Goal: Task Accomplishment & Management: Manage account settings

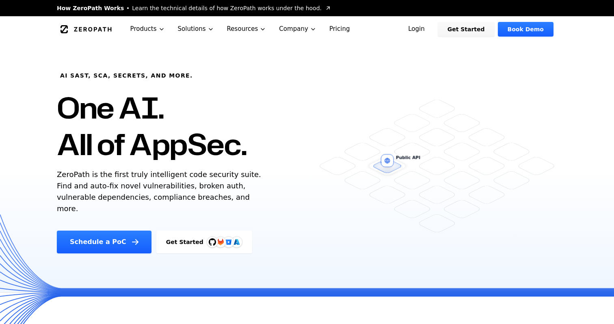
click at [427, 25] on link "Login" at bounding box center [416, 29] width 36 height 15
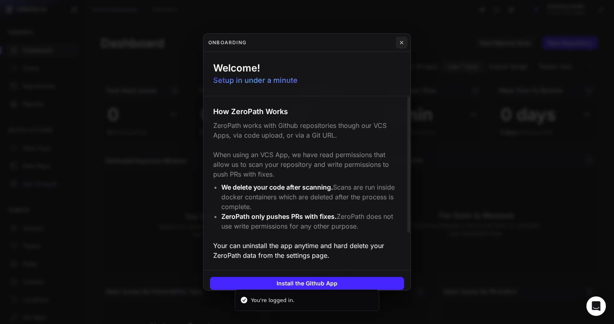
scroll to position [82, 0]
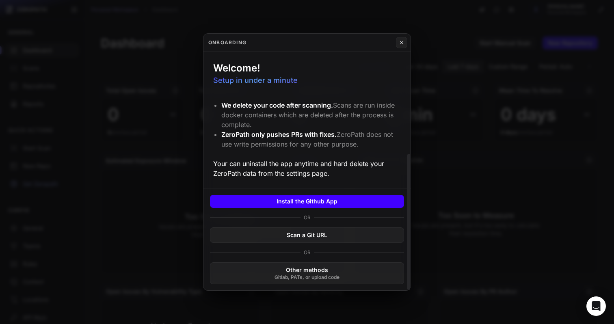
click at [306, 199] on button "Install the Github App" at bounding box center [307, 201] width 194 height 13
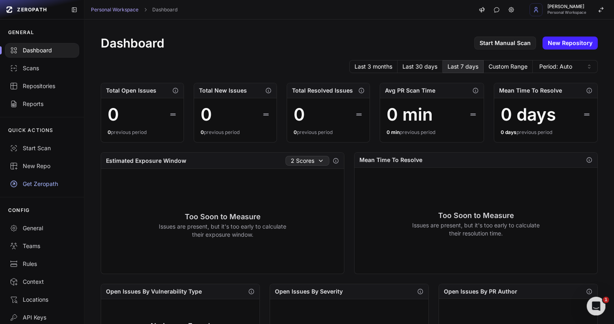
scroll to position [0, 0]
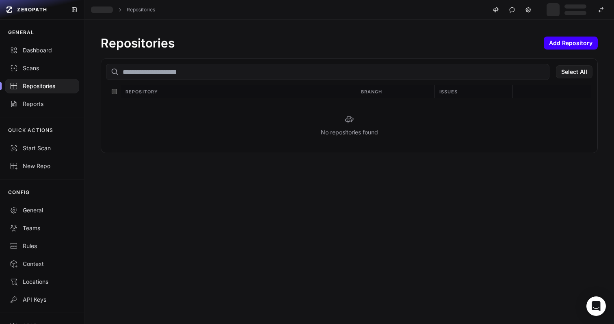
click at [563, 47] on button "Add Repository" at bounding box center [571, 43] width 54 height 13
click at [573, 39] on button "Add Repository" at bounding box center [571, 43] width 54 height 13
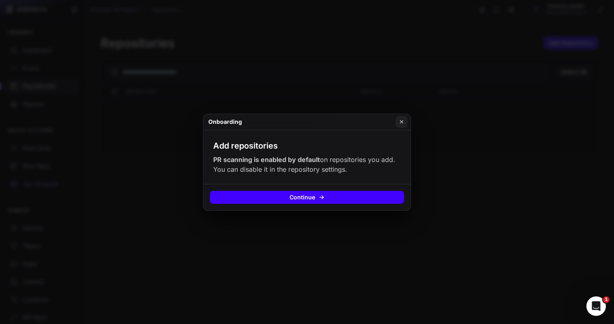
click at [345, 198] on button "Continue" at bounding box center [307, 197] width 194 height 13
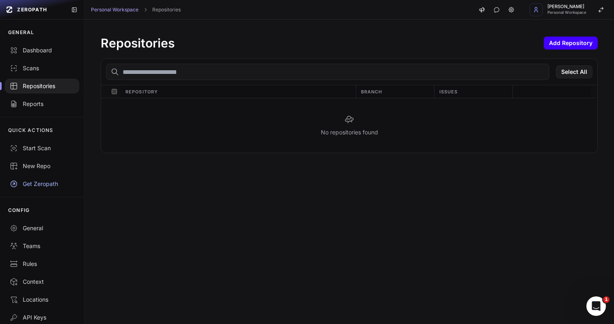
click at [573, 39] on button "Add Repository" at bounding box center [571, 43] width 54 height 13
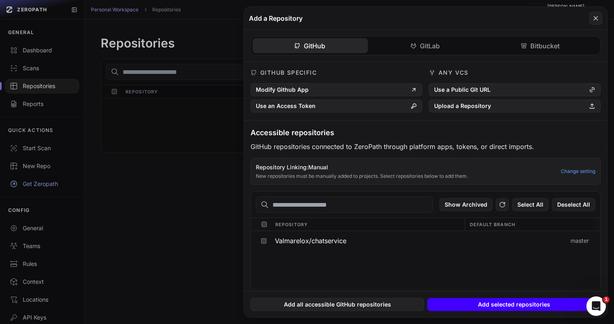
click at [485, 309] on button "Add selected repositories" at bounding box center [513, 304] width 173 height 13
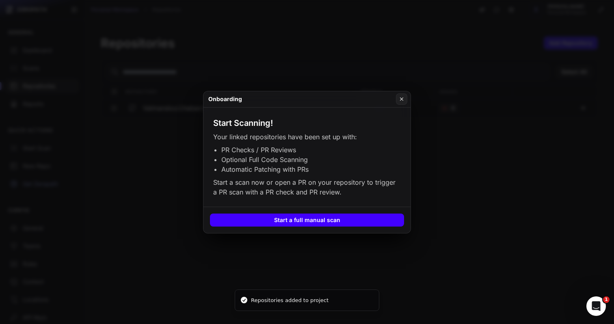
click at [342, 221] on button "Start a full manual scan" at bounding box center [307, 220] width 194 height 13
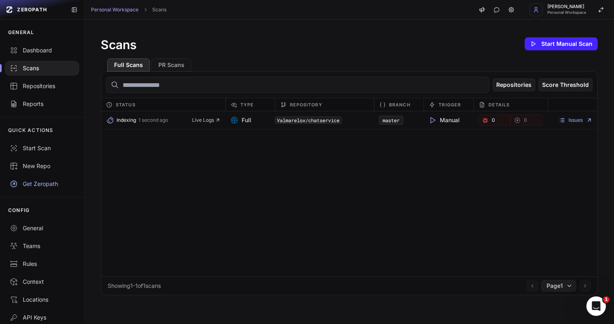
click at [126, 119] on span "Indexing" at bounding box center [126, 120] width 19 height 6
click at [565, 121] on icon at bounding box center [562, 120] width 6 height 6
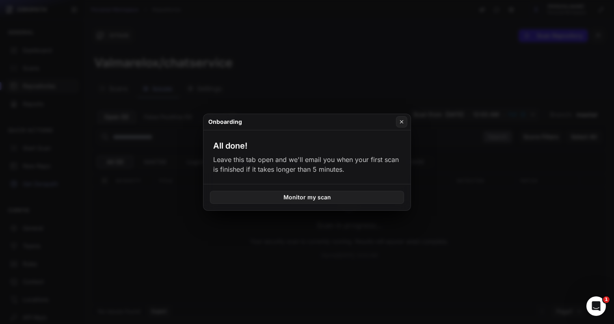
click at [322, 188] on div "Monitor my scan" at bounding box center [306, 197] width 207 height 26
click at [316, 197] on button "Monitor my scan" at bounding box center [307, 197] width 194 height 13
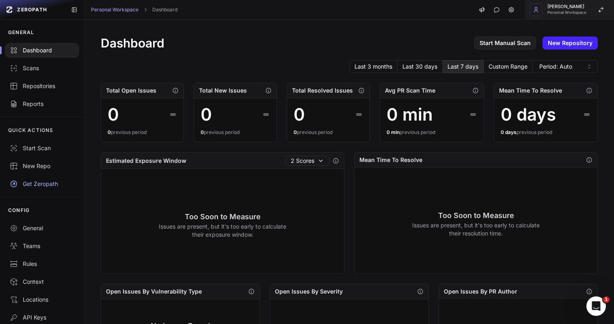
click at [565, 13] on span "Personal Workspace" at bounding box center [566, 13] width 39 height 4
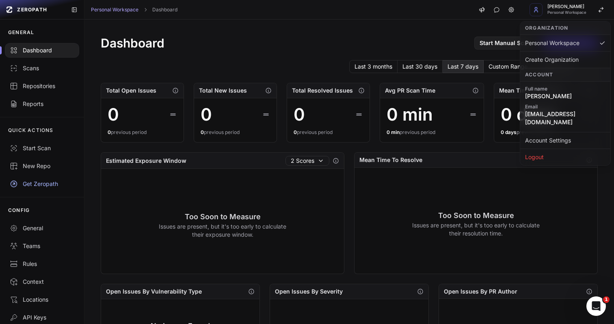
click at [415, 28] on div "Dashboard Start Manual Scan New Repository Last 3 months Last 30 days Last 7 da…" at bounding box center [349, 311] width 530 height 585
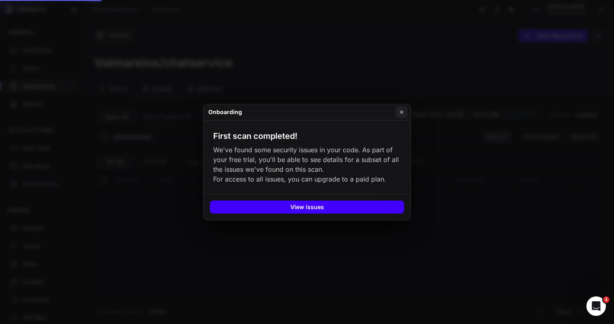
click at [298, 214] on button "View issues" at bounding box center [307, 207] width 194 height 13
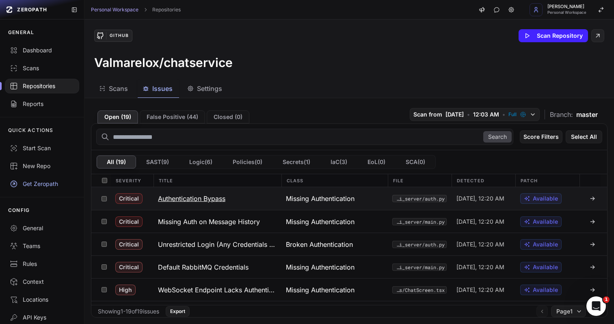
click at [207, 199] on h3 "Authentication Bypass" at bounding box center [191, 199] width 67 height 10
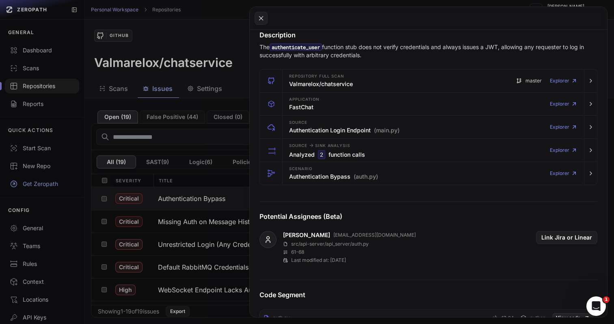
scroll to position [138, 0]
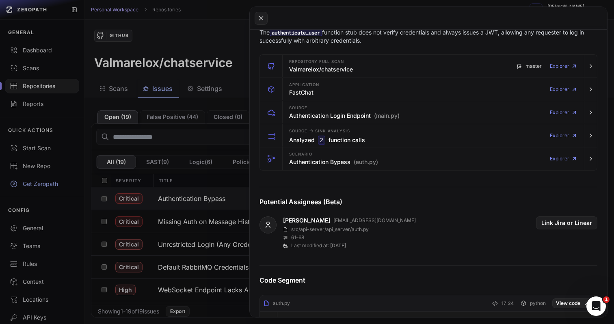
click at [156, 245] on button at bounding box center [307, 162] width 614 height 324
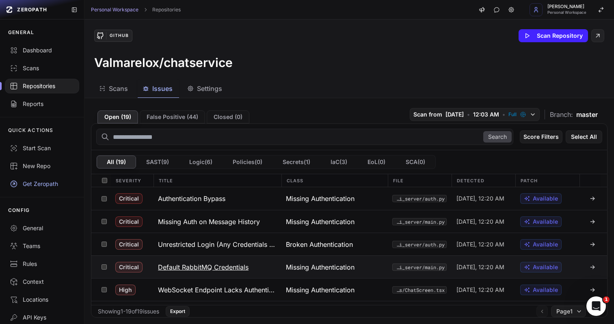
click at [198, 265] on h3 "Default RabbitMQ Credentials" at bounding box center [203, 267] width 91 height 10
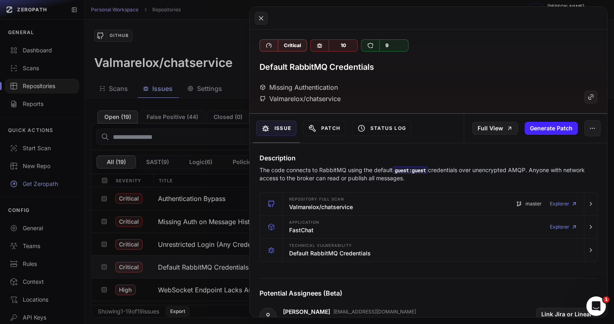
click at [204, 278] on button at bounding box center [307, 162] width 614 height 324
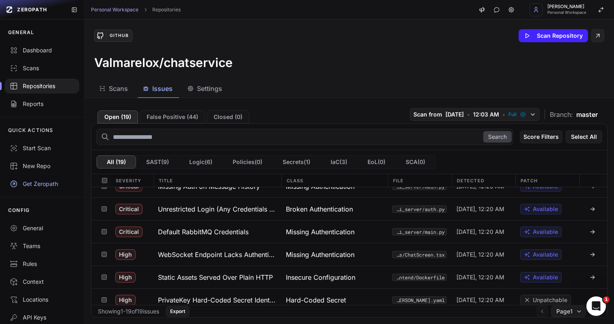
scroll to position [36, 0]
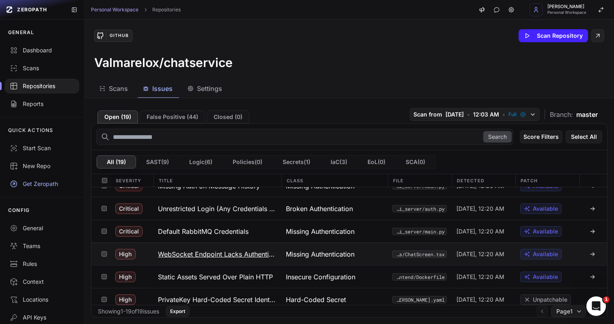
click at [208, 258] on h3 "WebSocket Endpoint Lacks Authentication" at bounding box center [217, 254] width 118 height 10
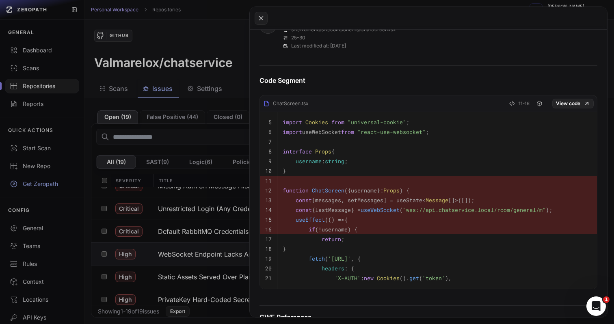
scroll to position [293, 0]
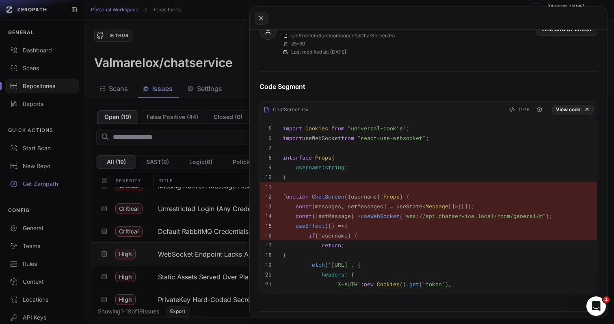
click at [329, 216] on code "const {lastMessage} = useWebSocket ( "wss://api.chatservice.local/room/general/…" at bounding box center [418, 215] width 270 height 7
click at [340, 205] on code "const [messages, setMessages] = useState< Message []>([]);" at bounding box center [379, 206] width 192 height 7
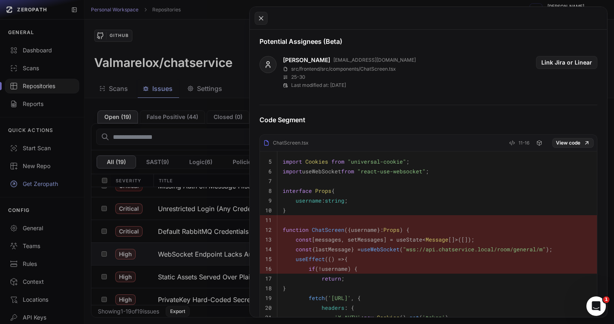
scroll to position [245, 0]
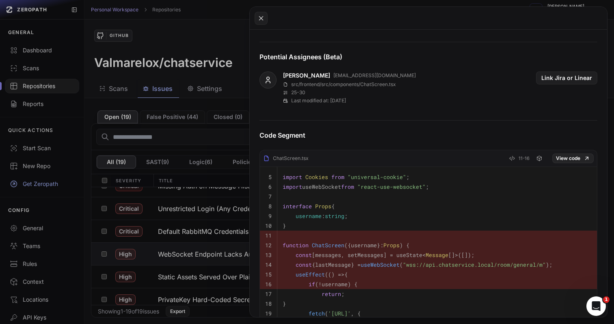
click at [186, 260] on button at bounding box center [307, 162] width 614 height 324
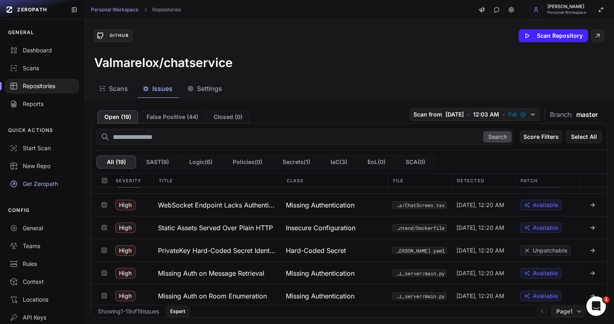
scroll to position [88, 0]
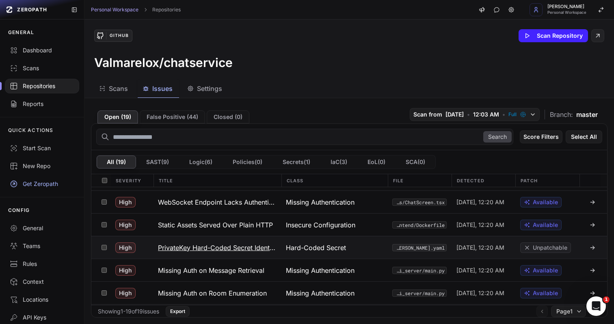
click at [193, 246] on h3 "PrivateKey Hard-Coded Secret Identified" at bounding box center [217, 248] width 118 height 10
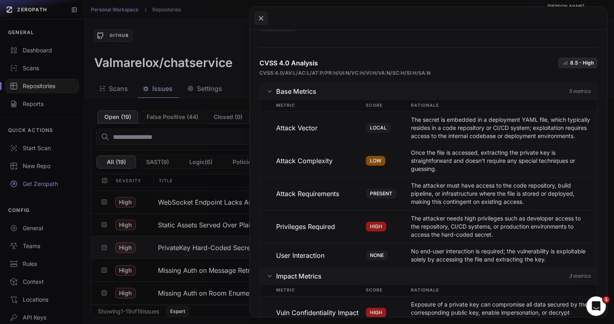
scroll to position [576, 0]
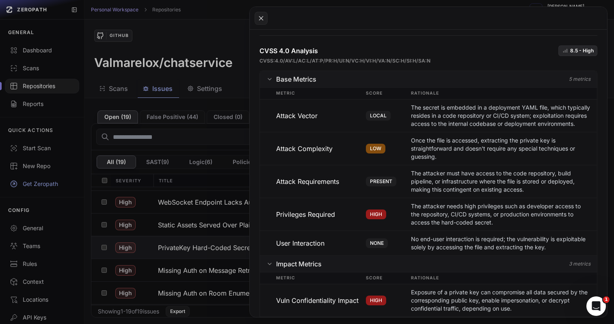
click at [191, 214] on button at bounding box center [307, 162] width 614 height 324
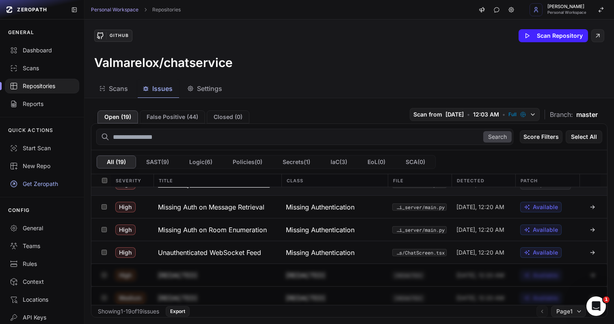
scroll to position [156, 0]
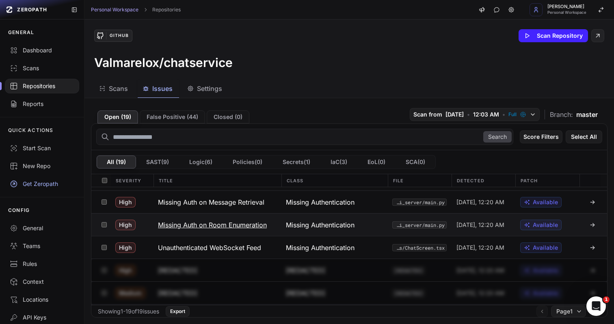
click at [214, 227] on h3 "Missing Auth on Room Enumeration" at bounding box center [212, 225] width 109 height 10
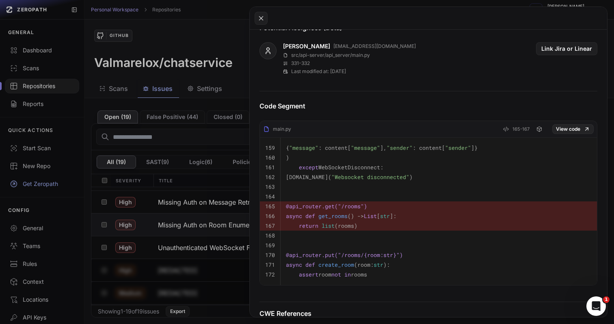
scroll to position [322, 0]
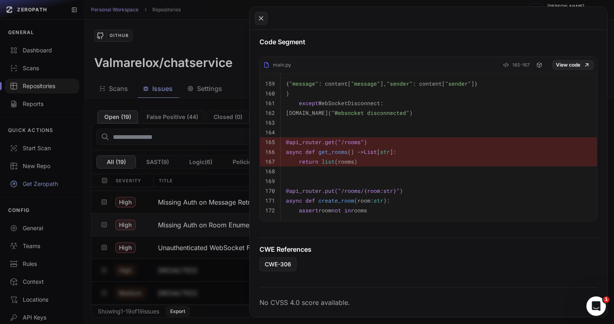
click at [221, 50] on button at bounding box center [307, 162] width 614 height 324
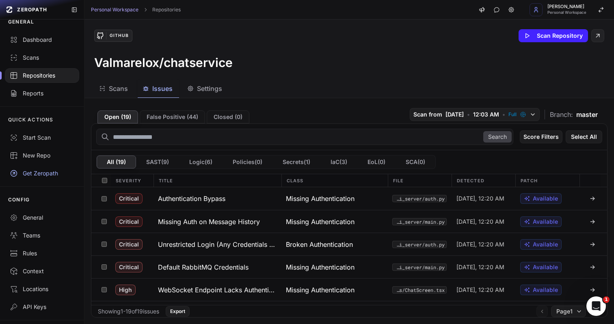
scroll to position [33, 0]
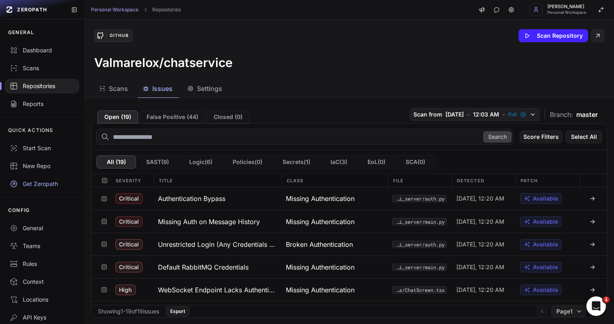
click at [43, 89] on div "Repositories" at bounding box center [42, 86] width 65 height 8
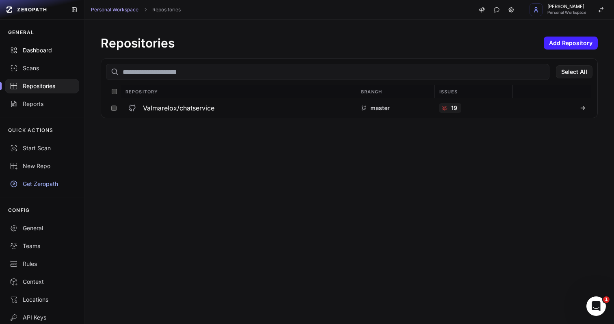
click at [39, 50] on div "Dashboard" at bounding box center [42, 50] width 65 height 8
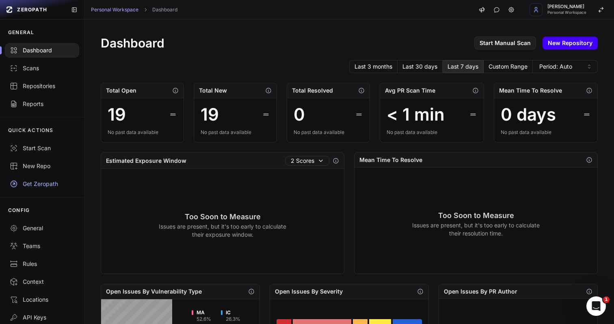
click at [571, 43] on link "New Repository" at bounding box center [570, 43] width 55 height 13
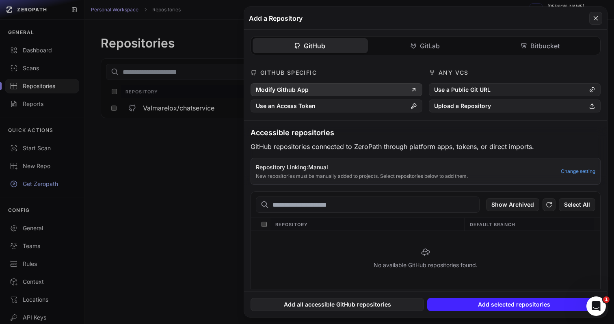
click at [351, 91] on button "Modify Github App" at bounding box center [337, 89] width 172 height 13
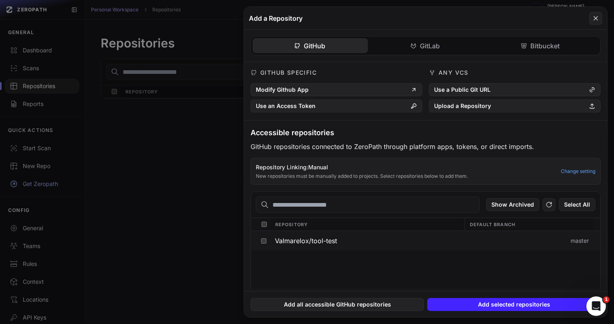
click at [268, 244] on button at bounding box center [263, 240] width 13 height 19
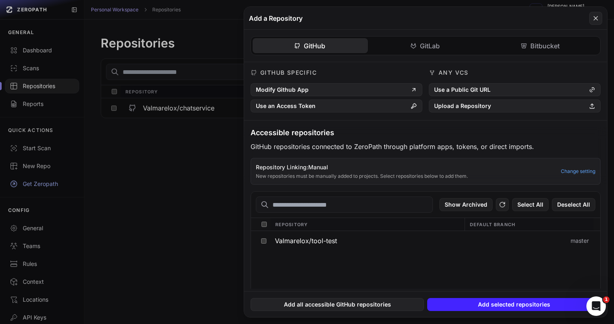
click at [470, 296] on div "Add all accessible GitHub repositories Add selected repositories" at bounding box center [425, 304] width 363 height 26
click at [470, 301] on button "Add selected repositories" at bounding box center [513, 304] width 173 height 13
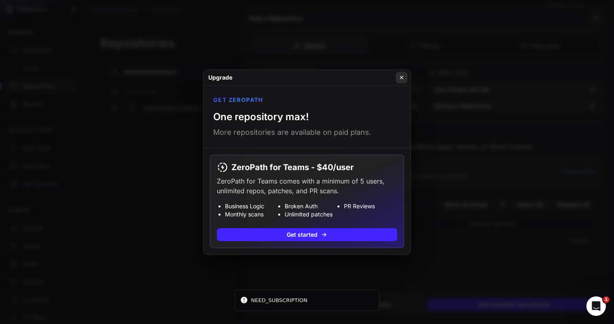
click at [402, 76] on icon at bounding box center [402, 77] width 6 height 6
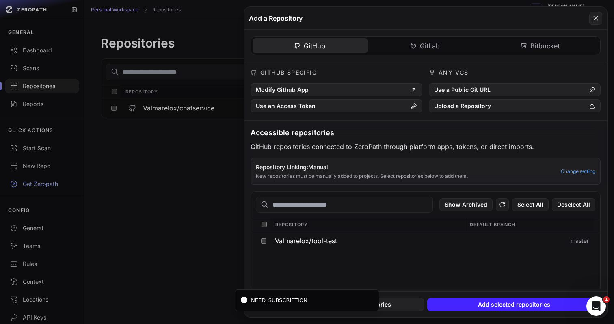
click at [191, 166] on button at bounding box center [307, 162] width 614 height 324
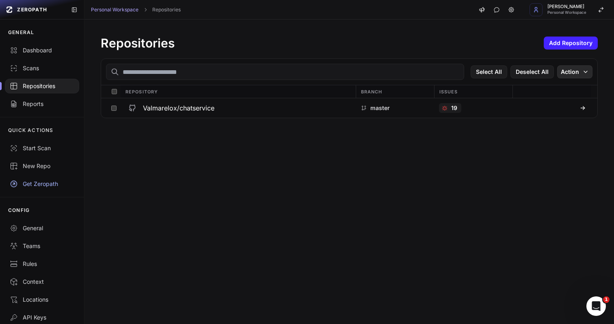
click at [583, 73] on icon "button" at bounding box center [585, 72] width 6 height 6
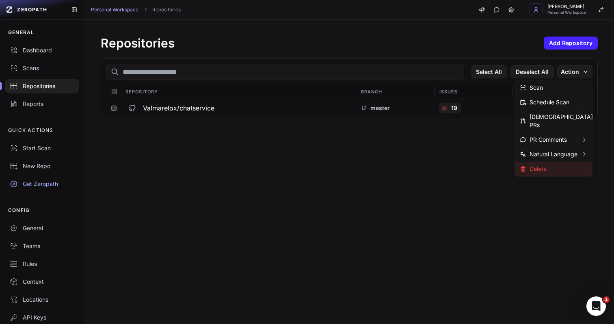
click at [541, 165] on div "Delete" at bounding box center [533, 169] width 27 height 8
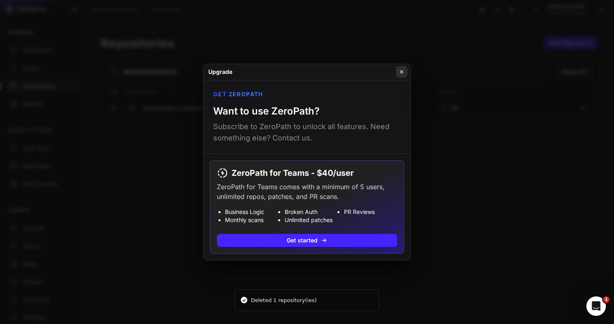
click at [399, 70] on icon at bounding box center [402, 72] width 6 height 6
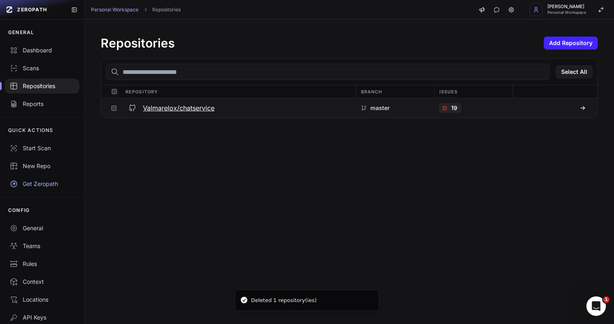
click at [434, 100] on div "master" at bounding box center [473, 107] width 78 height 19
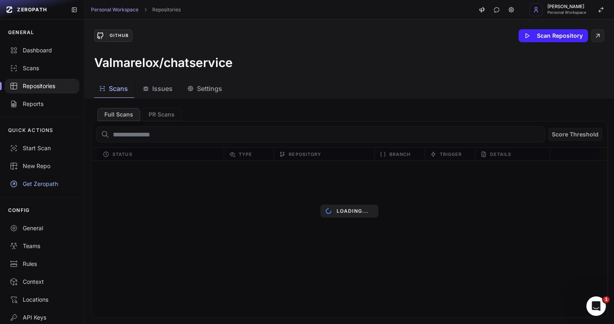
click at [113, 18] on div "Personal Workspace Repositories Efi Weiss Personal Workspace" at bounding box center [349, 9] width 530 height 19
click at [113, 12] on link "Personal Workspace" at bounding box center [115, 9] width 48 height 6
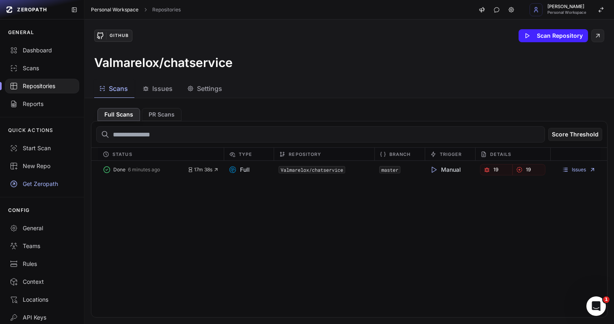
click at [115, 10] on link "Personal Workspace" at bounding box center [115, 9] width 48 height 6
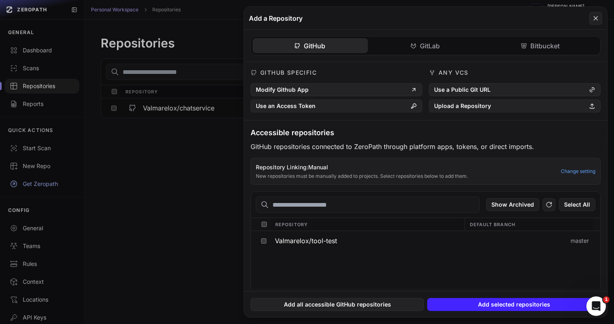
click at [183, 170] on button at bounding box center [307, 162] width 614 height 324
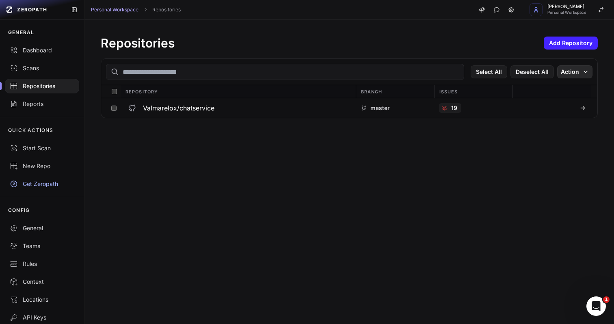
click at [576, 71] on button "Action" at bounding box center [574, 71] width 35 height 13
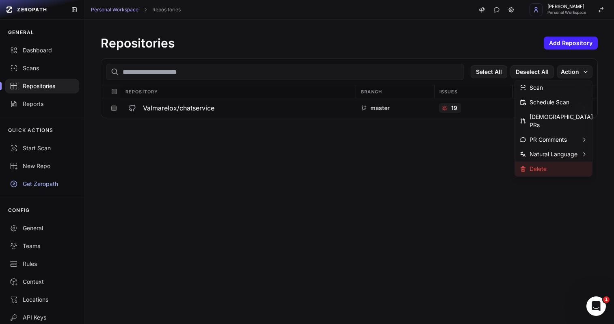
click at [541, 162] on div "Delete" at bounding box center [553, 169] width 77 height 15
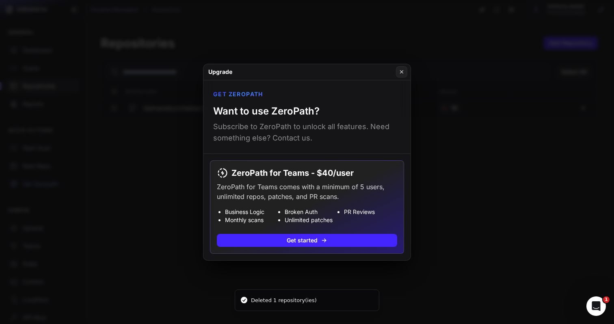
click at [275, 299] on div "Deleted 1 repository(ies)" at bounding box center [284, 300] width 66 height 8
click at [398, 73] on button at bounding box center [401, 71] width 11 height 11
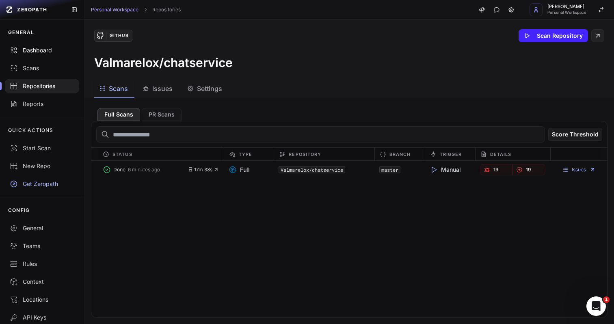
click at [50, 52] on div "Dashboard" at bounding box center [42, 50] width 65 height 8
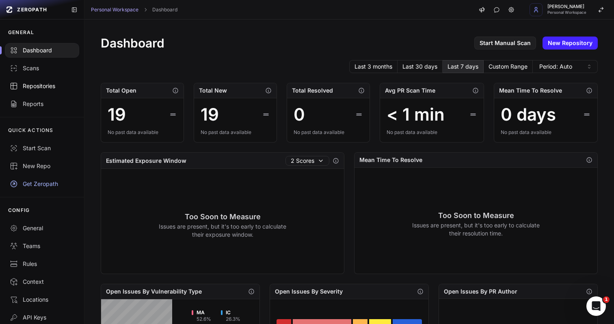
click at [46, 89] on div "Repositories" at bounding box center [42, 86] width 65 height 8
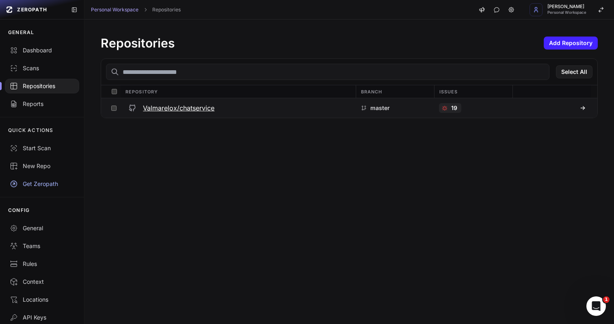
click at [114, 111] on button at bounding box center [114, 107] width 13 height 19
click at [563, 75] on button "Action" at bounding box center [574, 71] width 35 height 13
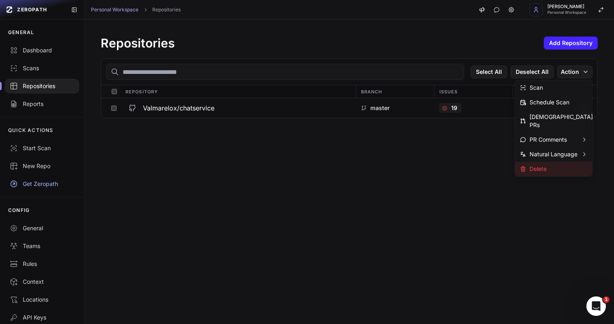
click at [541, 165] on div "Delete" at bounding box center [533, 169] width 27 height 8
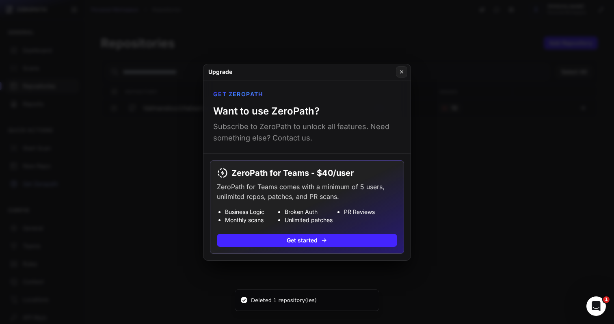
click at [299, 128] on p "Subscribe to ZeroPath to unlock all features. Need something else? Contact us." at bounding box center [307, 132] width 188 height 23
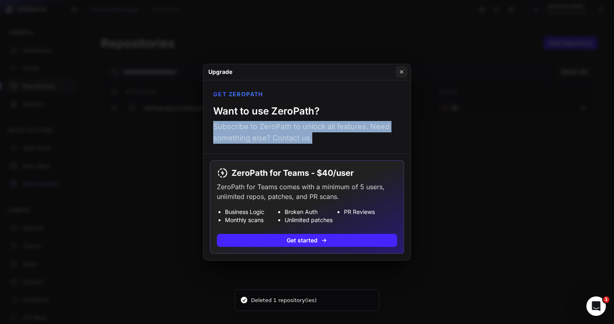
click at [299, 128] on p "Subscribe to ZeroPath to unlock all features. Need something else? Contact us." at bounding box center [307, 132] width 188 height 23
click at [406, 73] on button at bounding box center [401, 71] width 11 height 11
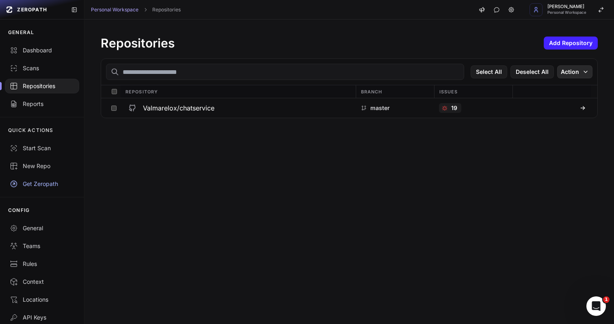
click at [583, 72] on icon "button" at bounding box center [585, 72] width 6 height 6
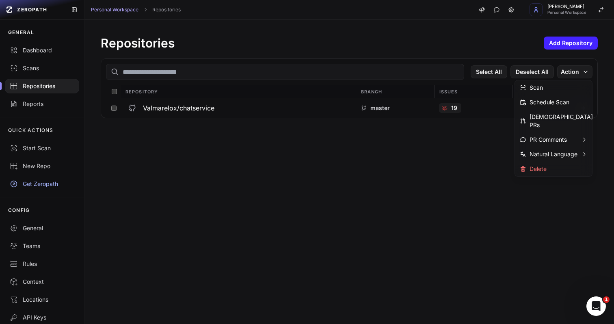
click at [305, 316] on div "Repositories Add Repository Select All Deselect All Action Repository Branch Is…" at bounding box center [349, 171] width 530 height 305
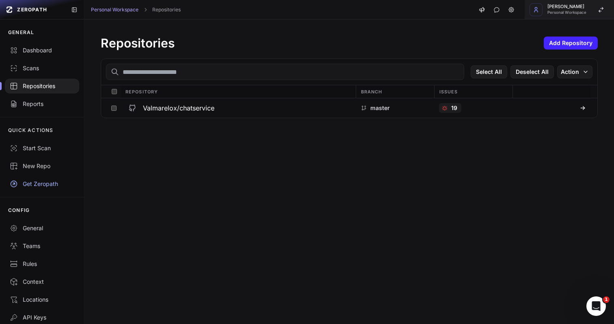
click at [570, 4] on button "Efi Weiss Personal Workspace" at bounding box center [569, 9] width 89 height 19
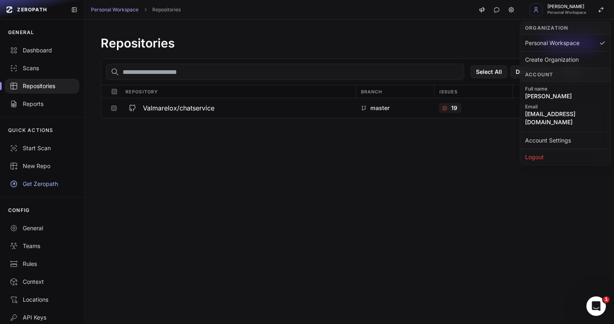
click at [380, 195] on div "Repositories Add Repository Select All Deselect All Action Repository Branch Is…" at bounding box center [349, 171] width 530 height 305
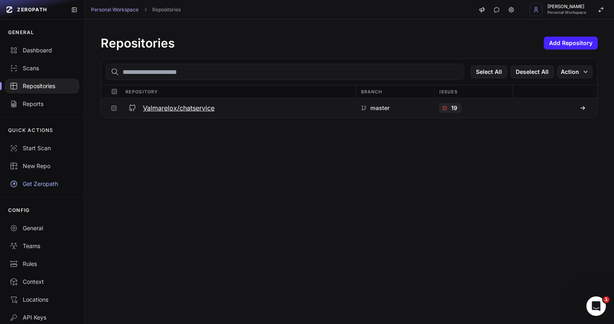
click at [172, 114] on div "Valmarelox/chatservice" at bounding box center [237, 108] width 225 height 15
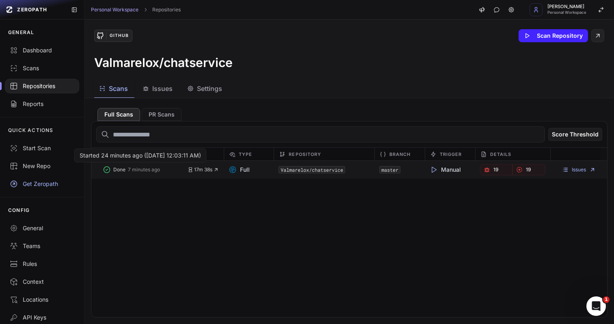
click at [136, 171] on span "7 minutes ago" at bounding box center [144, 170] width 32 height 6
click at [498, 167] on span "19" at bounding box center [495, 170] width 5 height 6
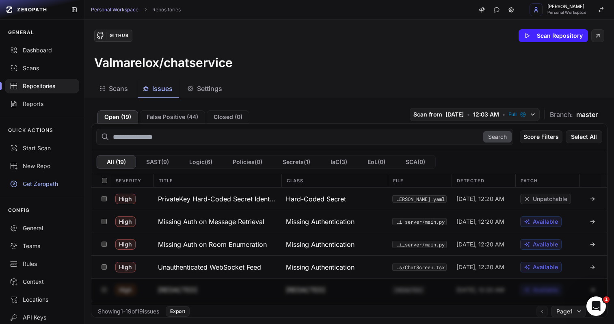
scroll to position [137, 0]
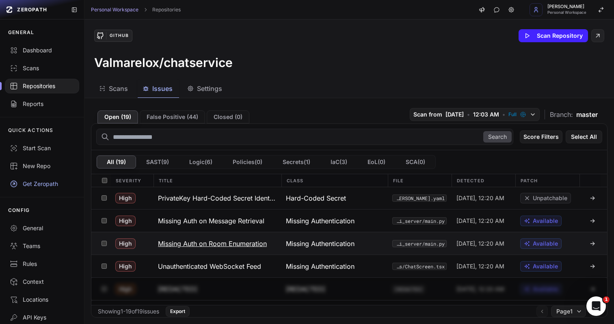
click at [219, 242] on h3 "Missing Auth on Room Enumeration" at bounding box center [212, 244] width 109 height 10
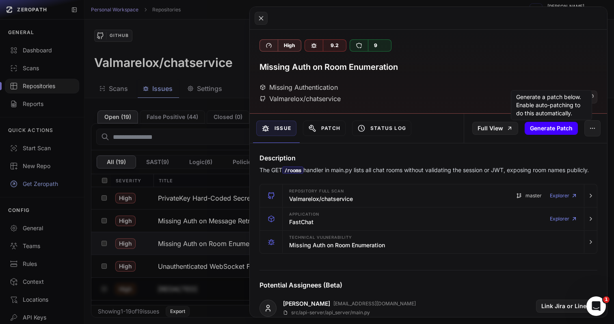
click at [558, 132] on button "Generate Patch" at bounding box center [551, 128] width 53 height 13
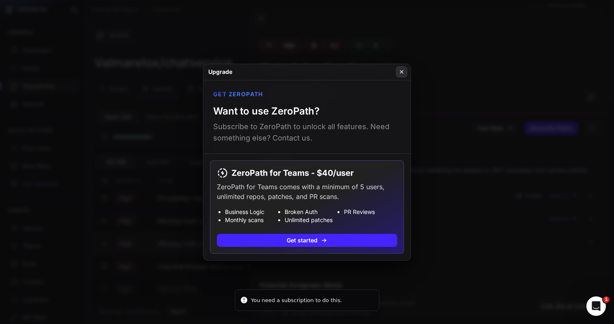
click at [399, 71] on icon at bounding box center [402, 72] width 6 height 6
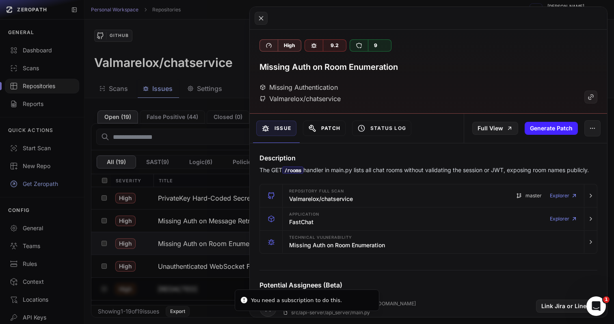
click at [331, 122] on button "Patch" at bounding box center [324, 128] width 43 height 15
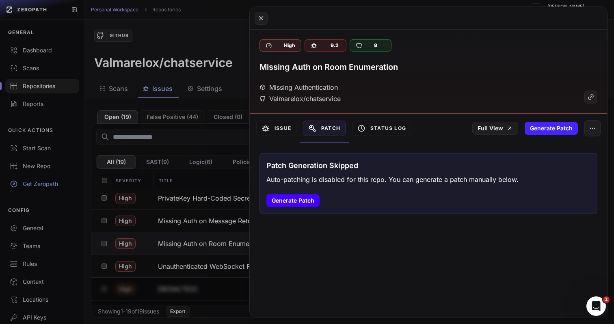
click at [284, 198] on button "Generate Patch" at bounding box center [292, 200] width 53 height 13
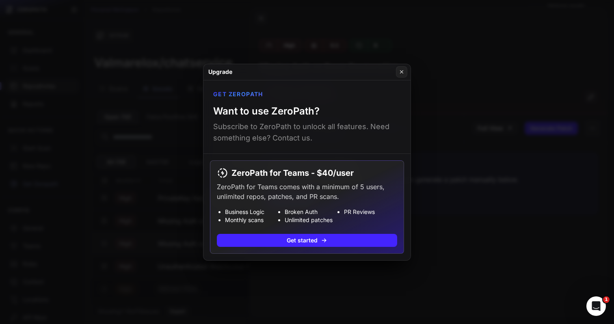
click at [421, 110] on button at bounding box center [307, 162] width 614 height 324
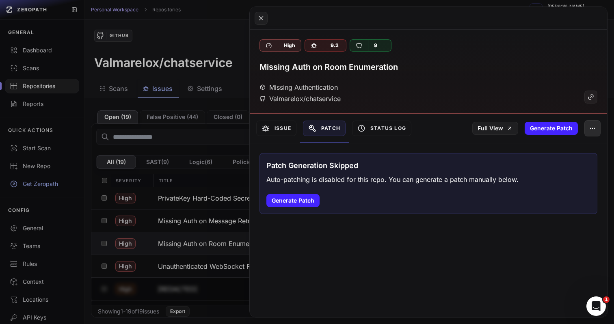
click at [593, 120] on button "button" at bounding box center [592, 128] width 16 height 16
click at [521, 45] on div "High 9.2 9" at bounding box center [429, 45] width 338 height 12
click at [271, 22] on div at bounding box center [428, 18] width 357 height 23
click at [261, 19] on icon at bounding box center [260, 18] width 7 height 10
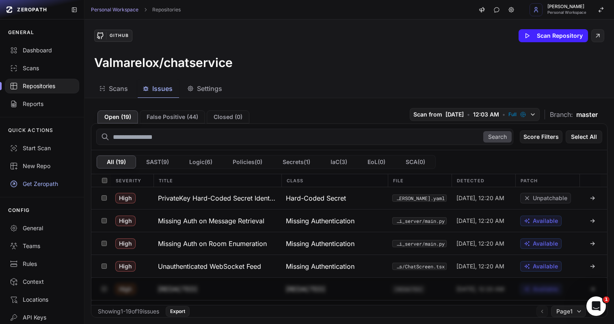
click at [563, 47] on div "GitHub Scan Repository Valmarelox/chatservice" at bounding box center [349, 49] width 530 height 60
click at [559, 40] on button "Scan Repository" at bounding box center [553, 35] width 69 height 13
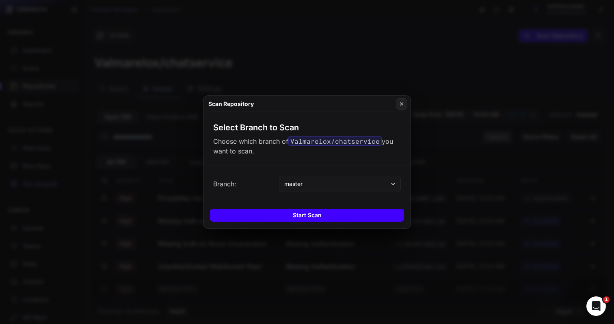
click at [336, 216] on button "Start Scan" at bounding box center [307, 215] width 194 height 13
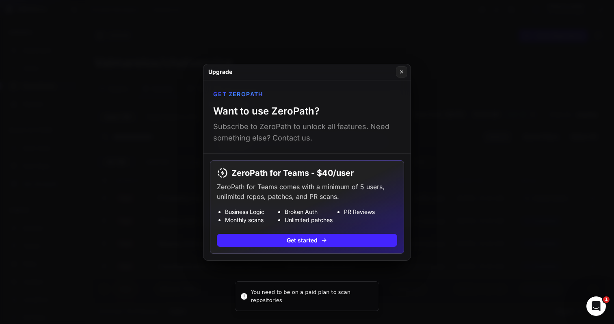
click at [388, 78] on div "Upgrade" at bounding box center [306, 72] width 207 height 16
click at [394, 76] on div "Upgrade" at bounding box center [306, 72] width 207 height 16
click at [405, 76] on button at bounding box center [401, 71] width 11 height 11
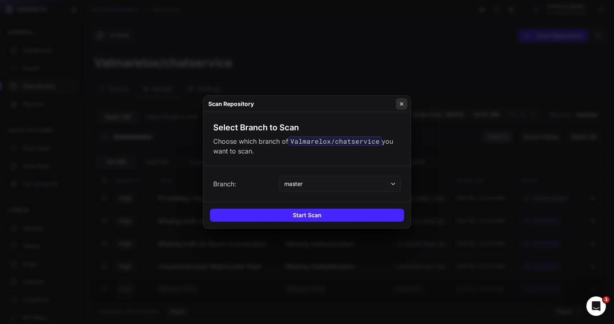
click at [397, 108] on button at bounding box center [401, 103] width 11 height 11
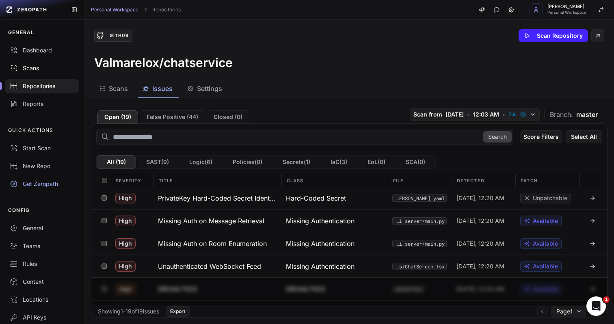
click at [45, 74] on link "Scans" at bounding box center [42, 68] width 84 height 18
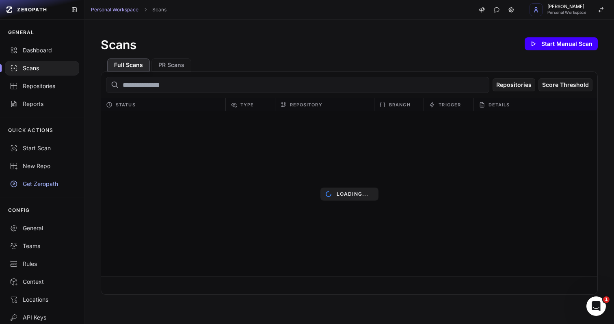
click at [571, 48] on button "Start Manual Scan" at bounding box center [561, 43] width 73 height 13
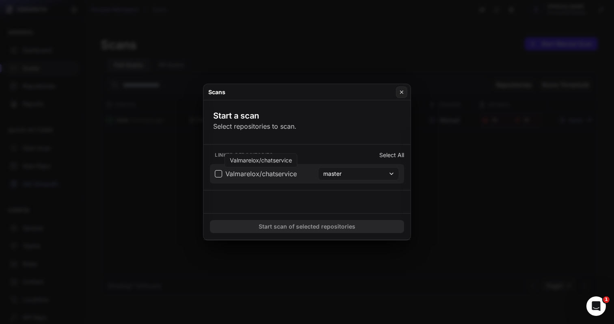
click at [245, 174] on span "Valmarelox/chatservice" at bounding box center [260, 174] width 71 height 10
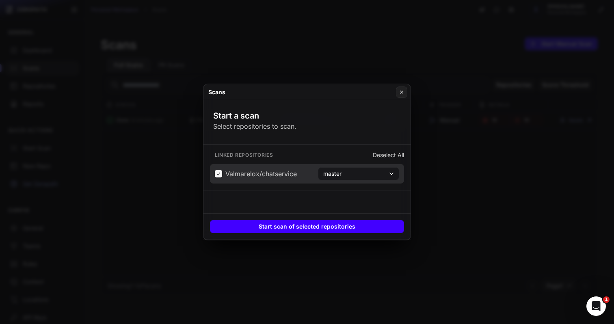
click at [326, 226] on button "Start scan of selected repositories" at bounding box center [307, 226] width 194 height 13
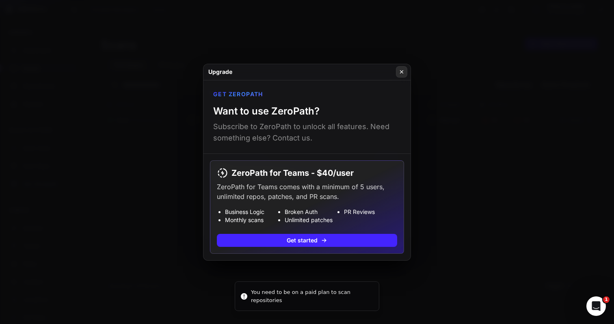
click at [402, 67] on button at bounding box center [401, 71] width 11 height 11
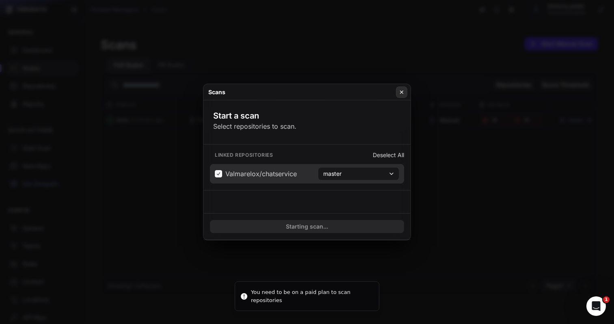
click at [405, 91] on button at bounding box center [401, 92] width 11 height 11
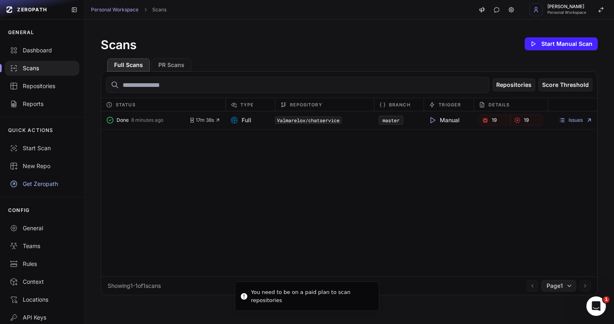
click at [405, 92] on input "text" at bounding box center [297, 85] width 383 height 16
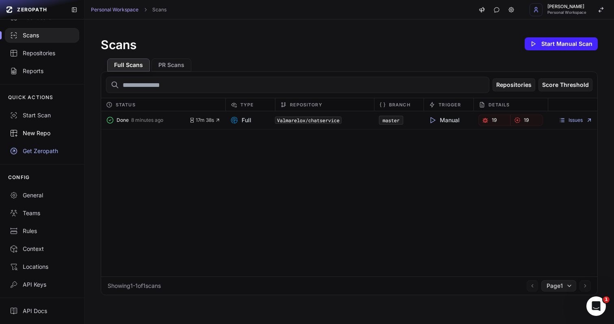
click at [46, 136] on div "New Repo" at bounding box center [42, 133] width 65 height 8
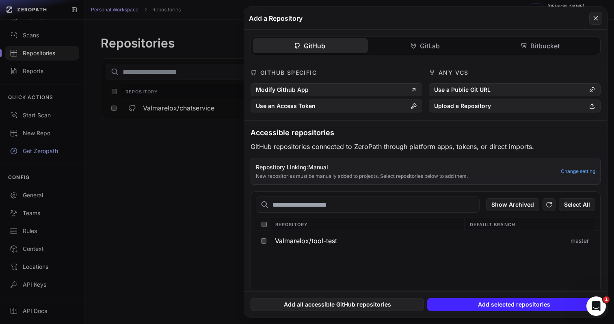
click at [184, 212] on button at bounding box center [307, 162] width 614 height 324
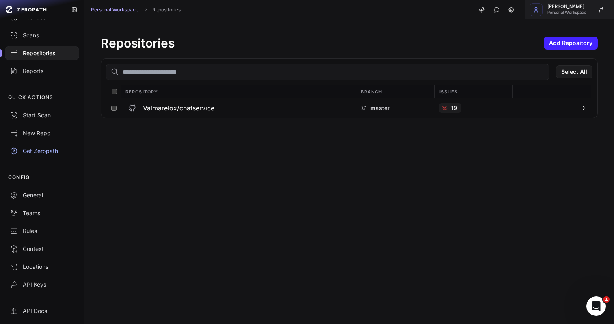
click at [561, 4] on span "[PERSON_NAME]" at bounding box center [566, 6] width 39 height 4
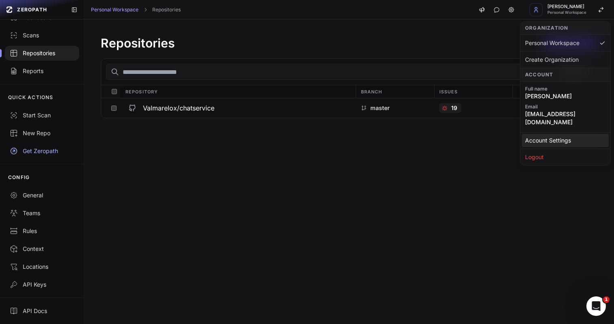
click at [551, 134] on link "Account Settings" at bounding box center [565, 140] width 87 height 13
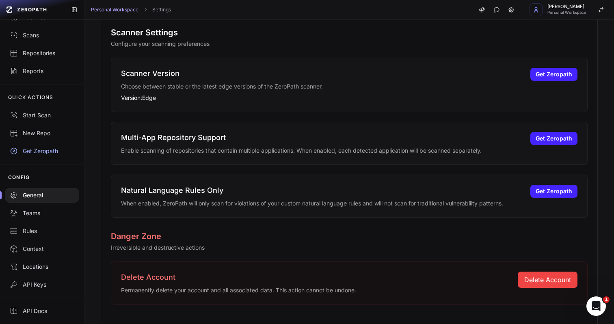
scroll to position [335, 0]
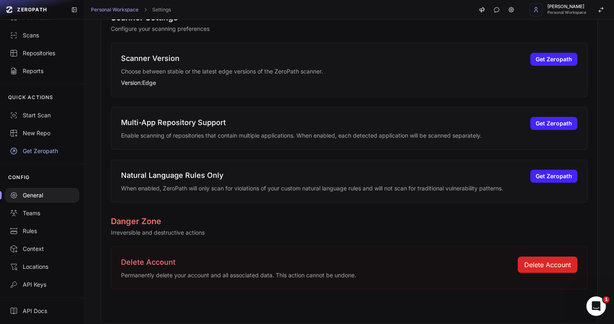
click at [550, 263] on button "Delete Account" at bounding box center [548, 265] width 60 height 16
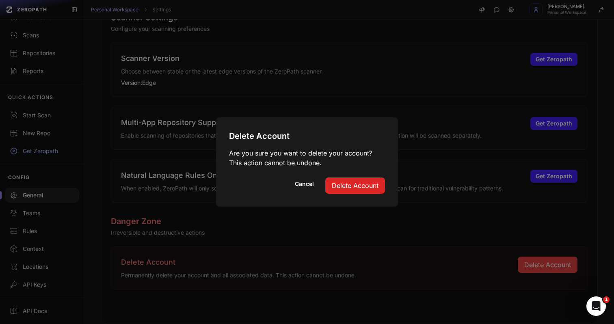
click at [355, 186] on button "Delete Account" at bounding box center [355, 185] width 60 height 16
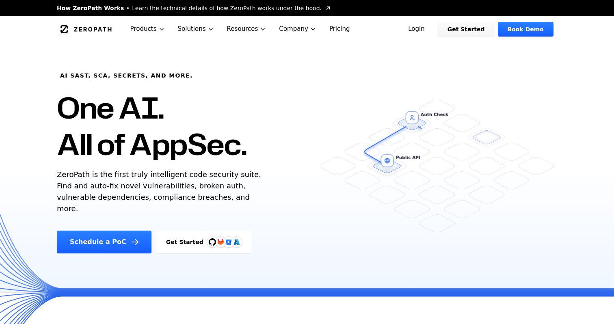
click at [427, 31] on link "Login" at bounding box center [416, 29] width 36 height 15
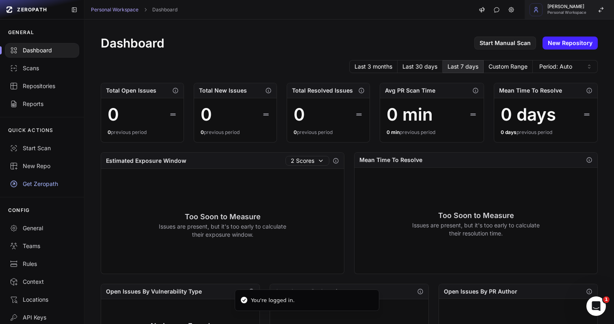
click at [560, 15] on span "Personal Workspace" at bounding box center [566, 13] width 39 height 4
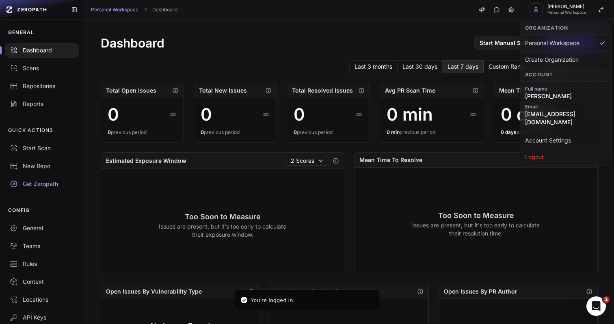
click at [366, 37] on div "Dashboard Start Manual Scan New Repository" at bounding box center [349, 43] width 497 height 15
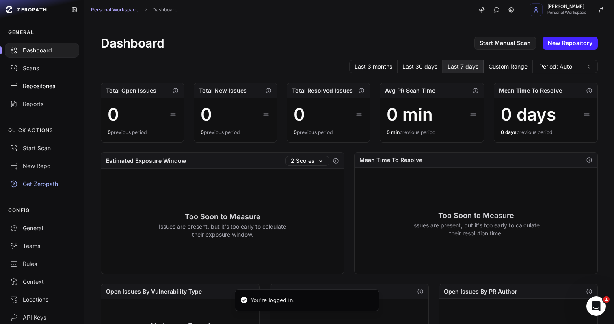
click at [36, 84] on div "Repositories" at bounding box center [42, 86] width 65 height 8
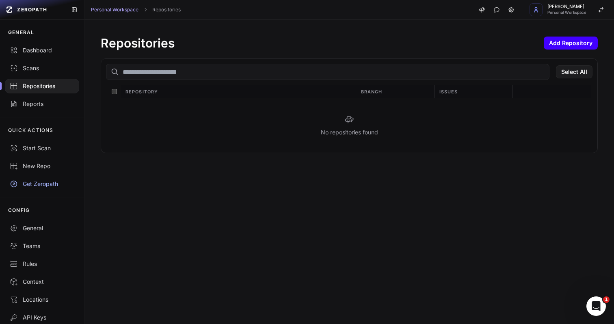
click at [565, 48] on button "Add Repository" at bounding box center [571, 43] width 54 height 13
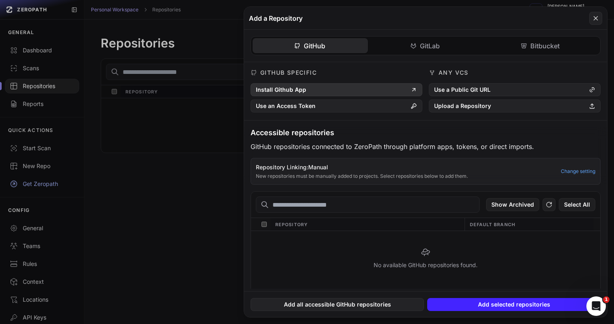
click at [317, 89] on button "Install Github App" at bounding box center [337, 89] width 172 height 13
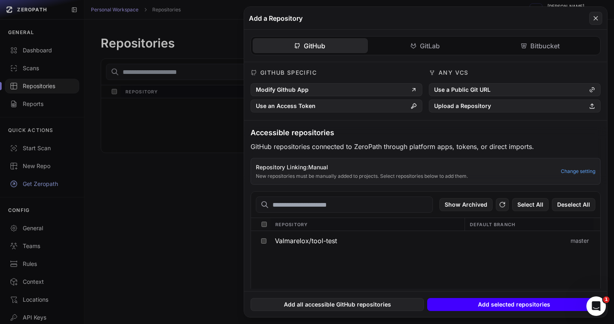
click at [467, 307] on button "Add selected repositories" at bounding box center [513, 304] width 173 height 13
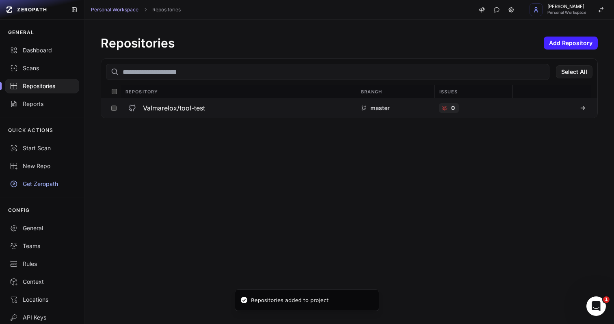
click at [199, 112] on h3 "Valmarelox/tool-test" at bounding box center [174, 108] width 62 height 10
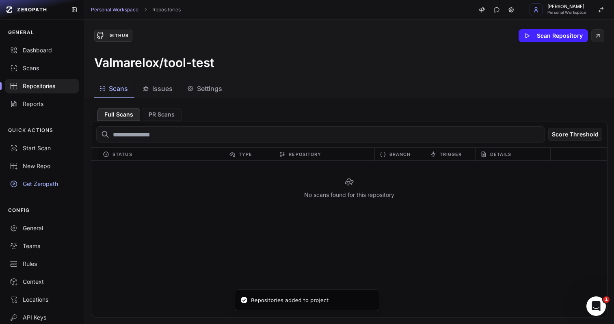
click at [551, 48] on div "GitHub Scan Repository Valmarelox/tool-test" at bounding box center [349, 49] width 530 height 60
click at [551, 41] on button "Scan Repository" at bounding box center [553, 35] width 69 height 13
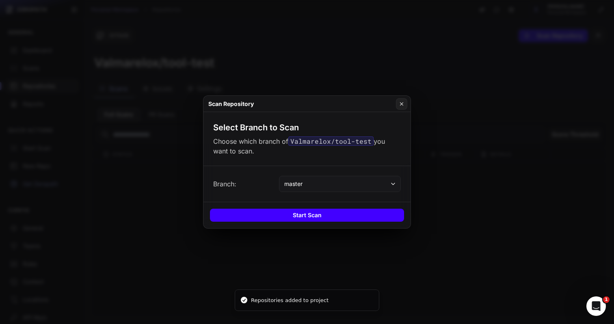
click at [328, 211] on button "Start Scan" at bounding box center [307, 215] width 194 height 13
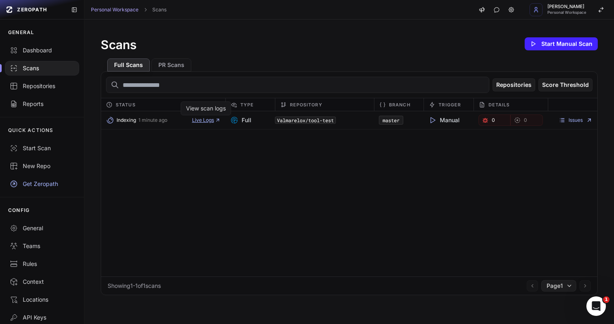
click at [204, 122] on span "Live Logs" at bounding box center [206, 120] width 28 height 6
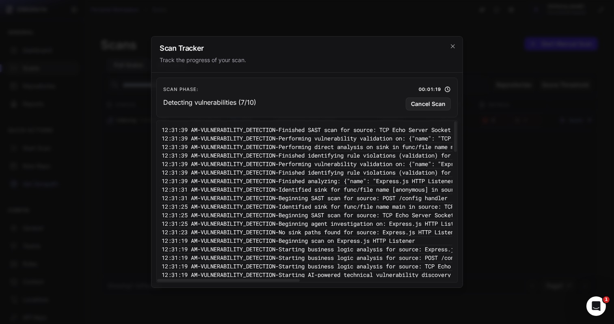
click at [298, 188] on pre "12:31:31 AM - VULNERABILITY_DETECTION - Identified sink for func/file name [ano…" at bounding box center [446, 190] width 569 height 9
click at [298, 187] on pre "12:31:31 AM - VULNERABILITY_DETECTION - Identified sink for func/file name [ano…" at bounding box center [446, 190] width 569 height 9
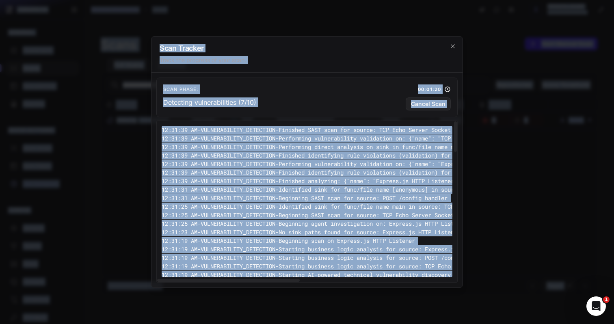
click at [298, 187] on pre "12:31:31 AM - VULNERABILITY_DETECTION - Identified sink for func/file name [ano…" at bounding box center [446, 190] width 569 height 9
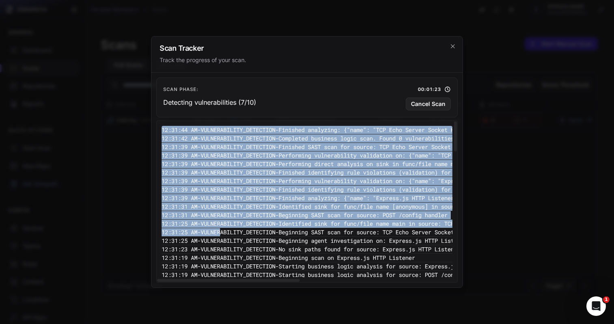
drag, startPoint x: 160, startPoint y: 127, endPoint x: 230, endPoint y: 229, distance: 123.7
click at [230, 229] on div "12:31:44 AM - VULNERABILITY_DETECTION - Finished analyzing: {"name": "TCP Echo …" at bounding box center [306, 202] width 301 height 162
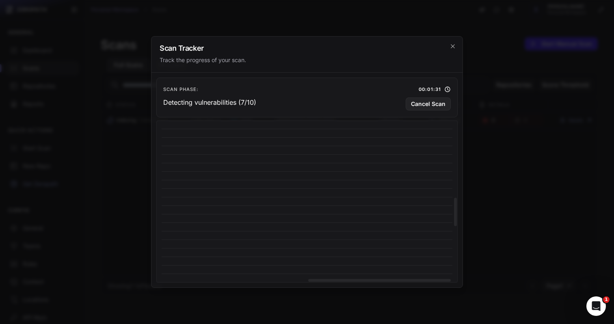
scroll to position [701, 28]
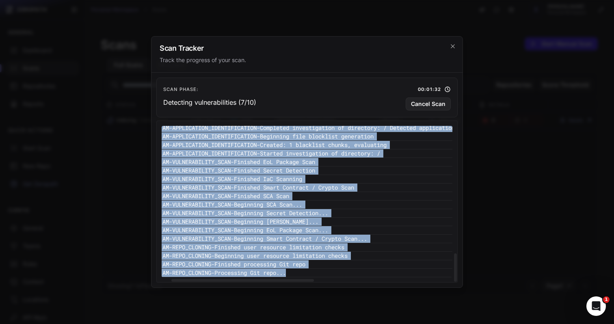
copy div "12:31:50 AM - VULNERABILITY_DETECTION - Performing direct analysis on sink in f…"
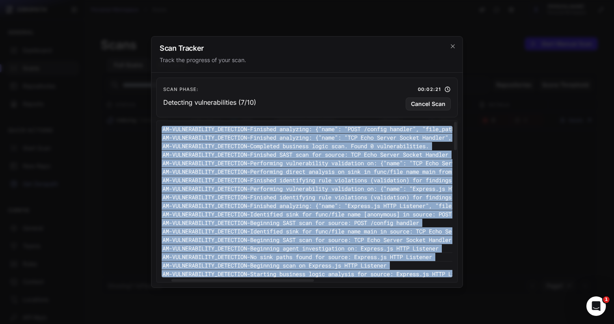
scroll to position [0, 28]
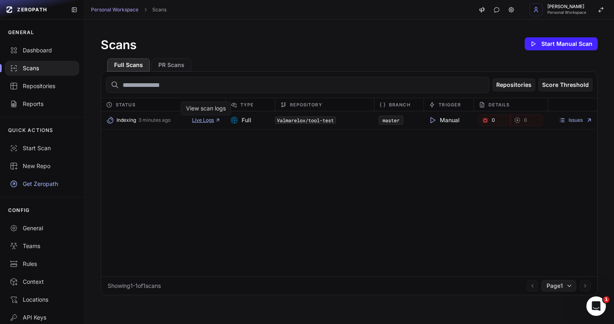
click at [208, 120] on span "Live Logs" at bounding box center [206, 120] width 28 height 6
click at [45, 45] on link "Dashboard" at bounding box center [42, 50] width 84 height 18
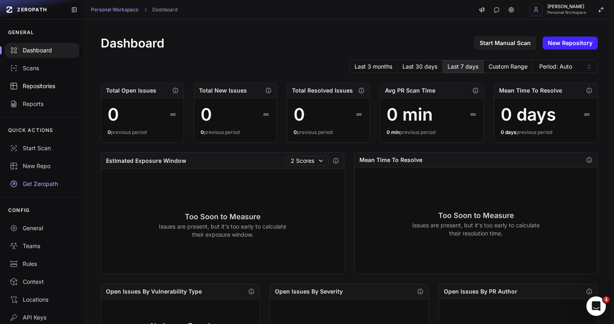
click at [38, 87] on div "Repositories" at bounding box center [42, 86] width 65 height 8
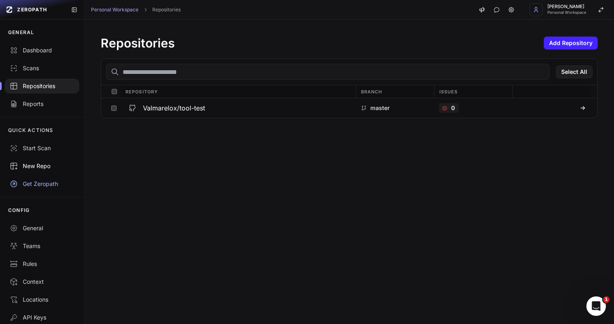
click at [53, 167] on div "New Repo" at bounding box center [42, 166] width 65 height 8
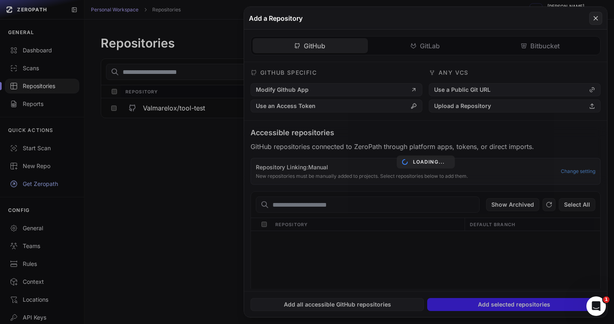
click at [51, 147] on button at bounding box center [307, 162] width 614 height 324
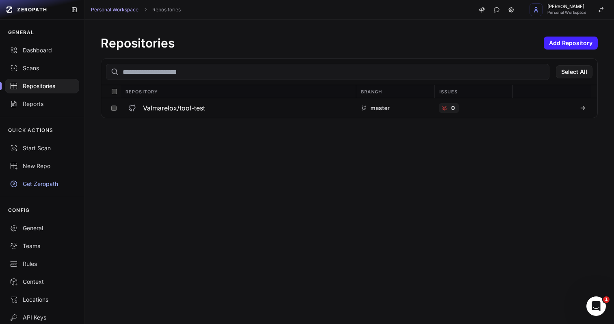
scroll to position [33, 0]
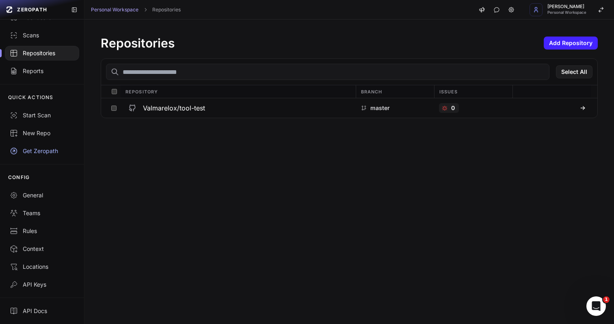
click at [49, 149] on div "Get Zeropath" at bounding box center [42, 151] width 65 height 8
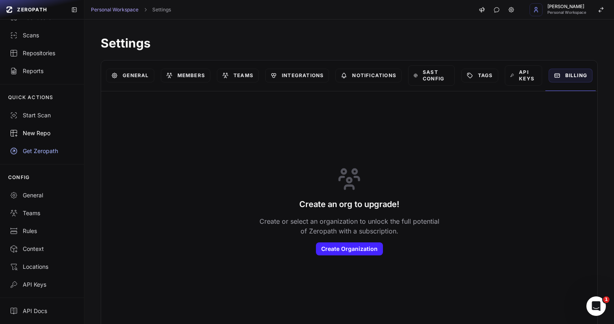
click at [44, 130] on div "New Repo" at bounding box center [42, 133] width 65 height 8
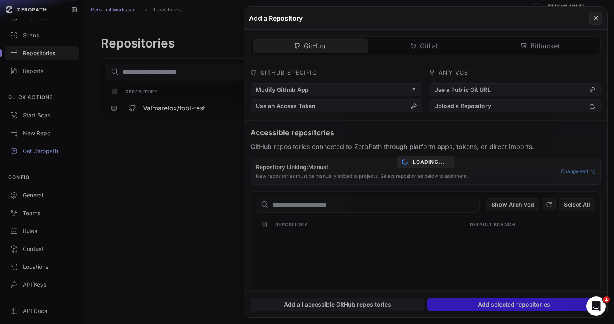
click at [45, 105] on button at bounding box center [307, 162] width 614 height 324
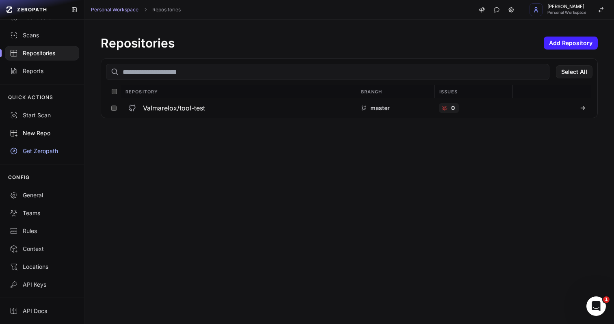
click at [45, 125] on link "New Repo" at bounding box center [42, 133] width 84 height 18
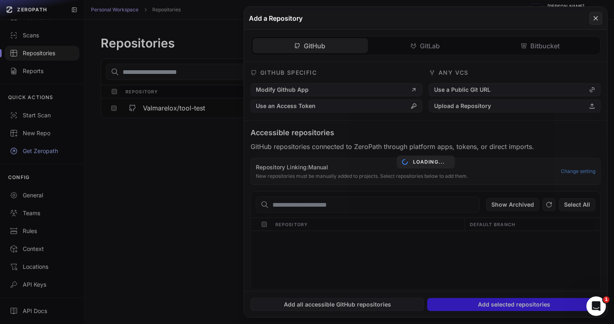
click at [42, 113] on button at bounding box center [307, 162] width 614 height 324
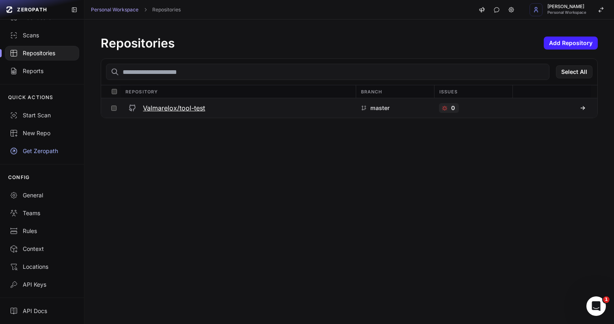
click at [200, 110] on h3 "Valmarelox/tool-test" at bounding box center [174, 108] width 62 height 10
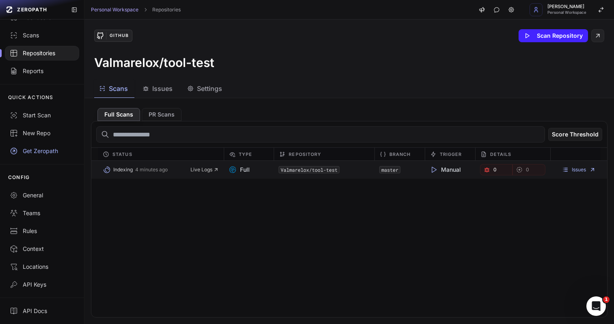
click at [199, 161] on div "Indexing 4 minutes ago Live Logs Full Valmarelox/tool-test master Manual 0 0 Is…" at bounding box center [349, 170] width 516 height 18
click at [199, 167] on span "Live Logs" at bounding box center [204, 170] width 28 height 6
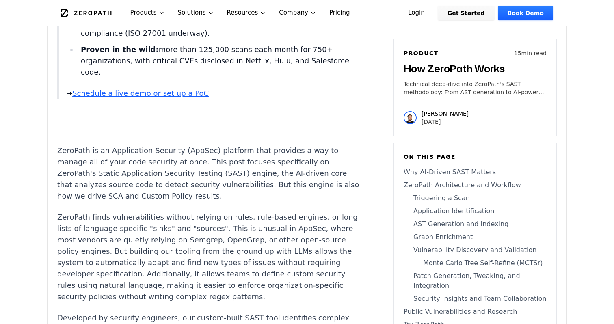
scroll to position [642, 0]
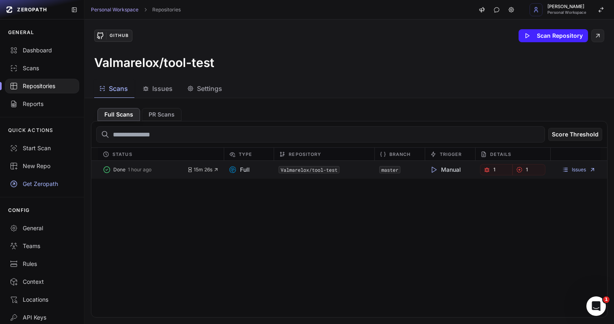
click at [184, 173] on button "Done 1 hour ago" at bounding box center [145, 169] width 84 height 11
click at [216, 162] on div "Done 1 hour ago 15m 26s Full Valmarelox/tool-test master Manual 1 1 Issues" at bounding box center [349, 170] width 516 height 18
click at [216, 173] on span "15m 26s" at bounding box center [203, 170] width 32 height 6
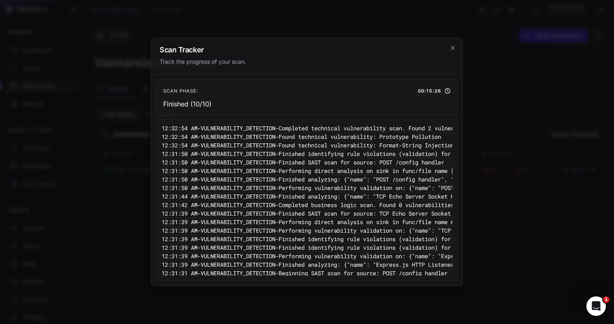
click at [448, 49] on h2 "Scan Tracker" at bounding box center [307, 49] width 295 height 7
click at [451, 48] on icon "cross 2," at bounding box center [453, 48] width 6 height 6
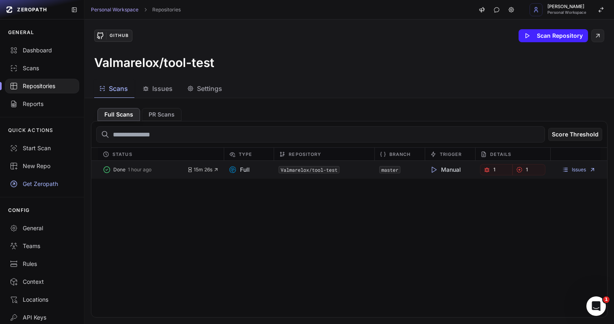
click at [119, 171] on span "Done" at bounding box center [119, 170] width 12 height 6
click at [108, 171] on icon "button" at bounding box center [107, 170] width 8 height 8
click at [497, 169] on link "1" at bounding box center [496, 169] width 33 height 11
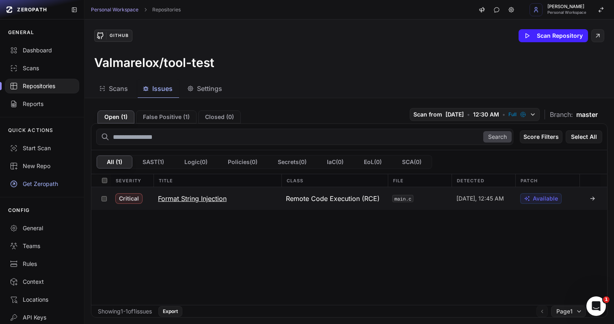
click at [220, 199] on h3 "Format String Injection" at bounding box center [192, 199] width 69 height 10
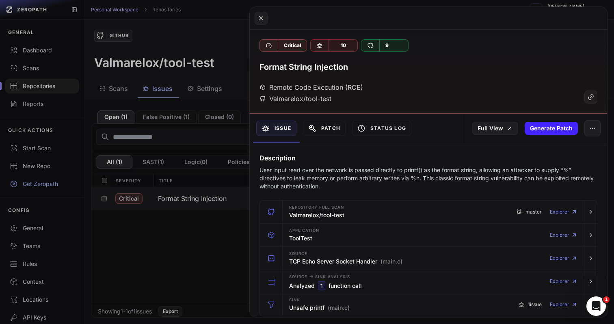
click at [331, 126] on button "Patch" at bounding box center [324, 128] width 43 height 15
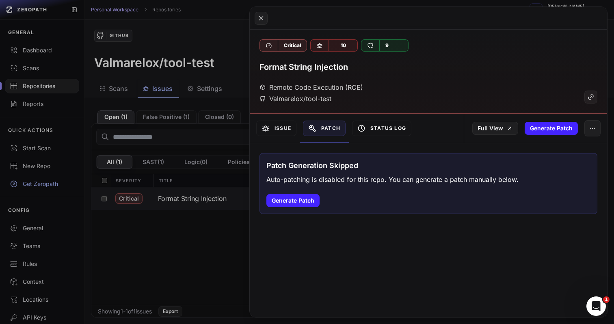
click at [384, 125] on button "Status Log" at bounding box center [381, 128] width 59 height 15
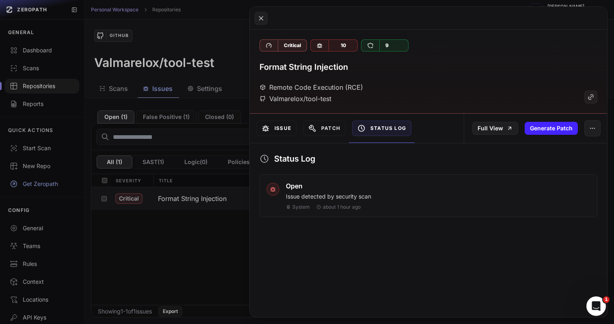
click at [277, 134] on button "Issue" at bounding box center [276, 128] width 40 height 15
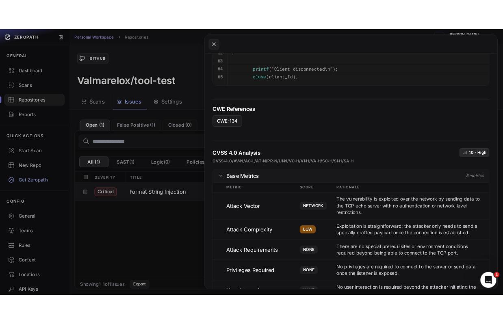
scroll to position [405, 0]
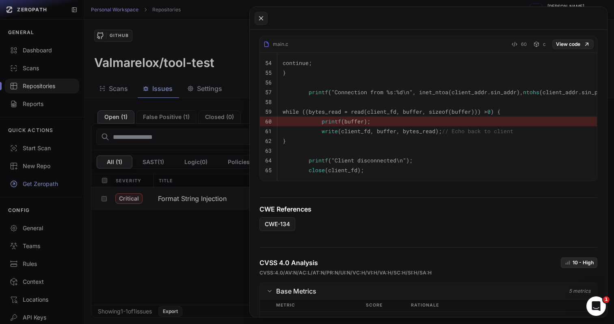
click at [485, 117] on pre "printf (buffer);" at bounding box center [450, 122] width 335 height 10
click at [266, 22] on button at bounding box center [261, 18] width 13 height 13
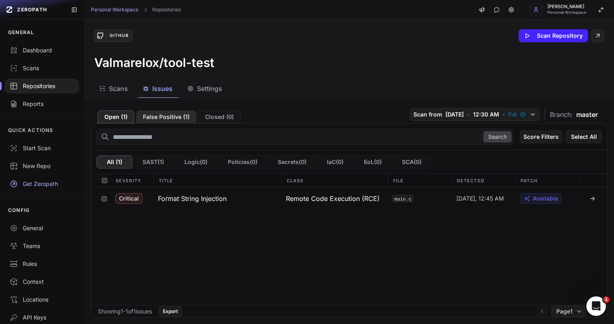
click at [159, 123] on button "False Positive ( 1 )" at bounding box center [166, 116] width 61 height 13
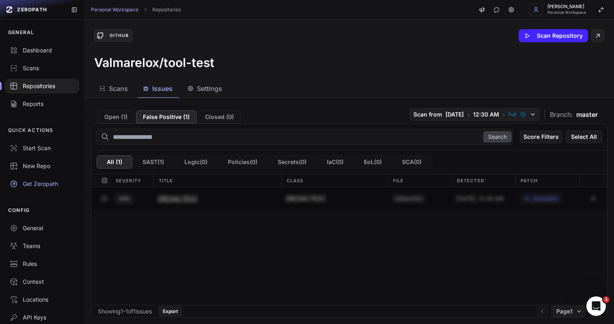
click at [175, 191] on button "[REDACTED]" at bounding box center [217, 198] width 128 height 23
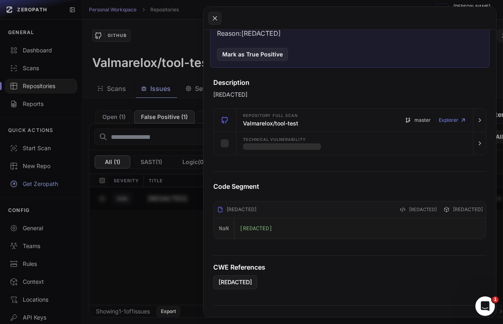
scroll to position [181, 0]
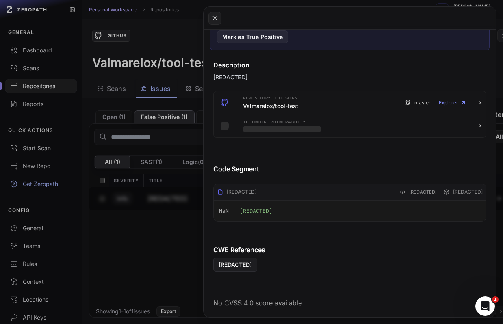
click at [257, 211] on span "[REDACTED]" at bounding box center [256, 210] width 32 height 7
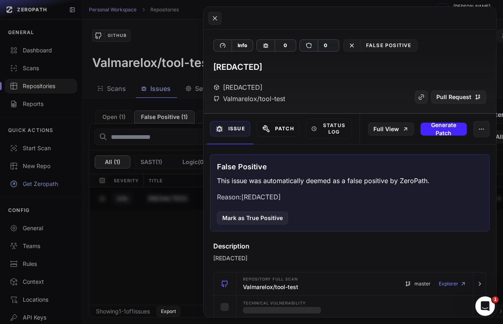
click at [294, 130] on button "Patch" at bounding box center [278, 128] width 43 height 15
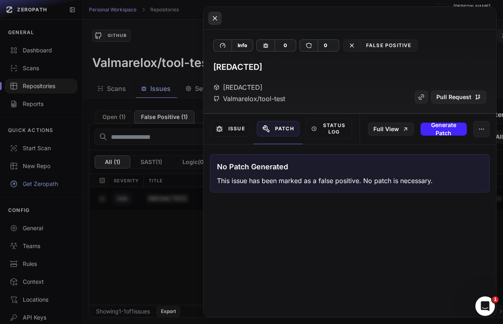
click at [217, 19] on icon at bounding box center [214, 18] width 7 height 10
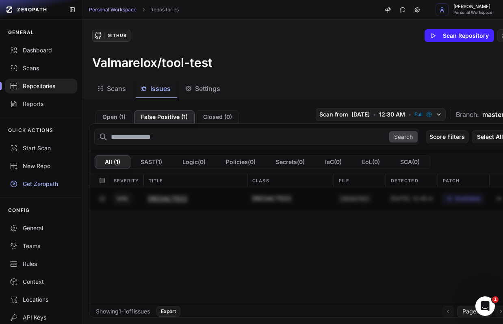
click at [227, 201] on button "[REDACTED]" at bounding box center [195, 198] width 104 height 23
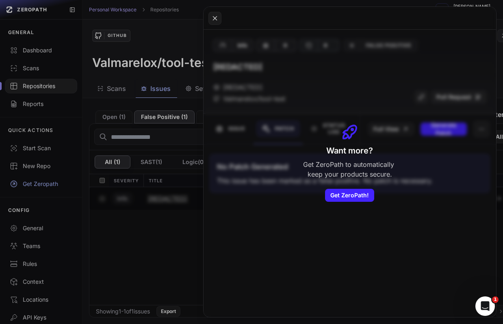
scroll to position [0, 10]
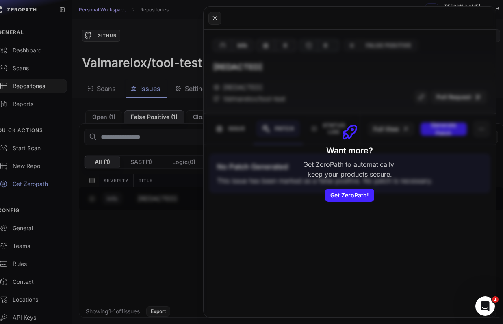
click at [203, 230] on div "Want more? Get ZeroPath to automatically keep your products secure. Get ZeroPat…" at bounding box center [349, 161] width 293 height 311
click at [185, 229] on button at bounding box center [251, 162] width 503 height 324
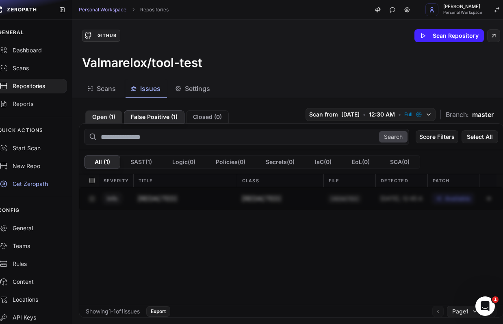
click at [121, 123] on button "Open ( 1 )" at bounding box center [103, 116] width 37 height 13
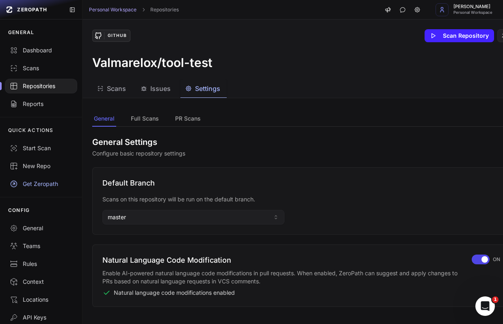
click at [187, 88] on div "Settings" at bounding box center [202, 89] width 35 height 10
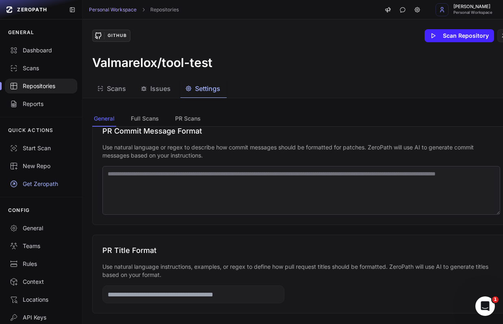
scroll to position [212, 0]
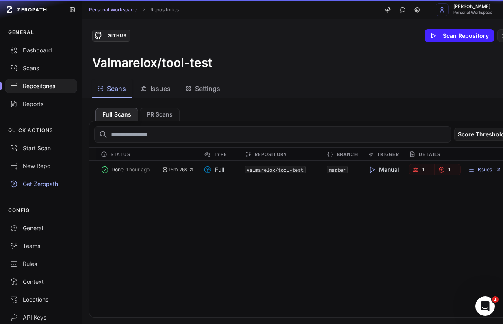
click at [121, 81] on button "Scans" at bounding box center [112, 89] width 40 height 18
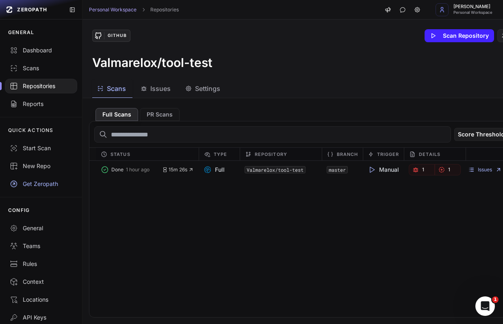
scroll to position [0, 17]
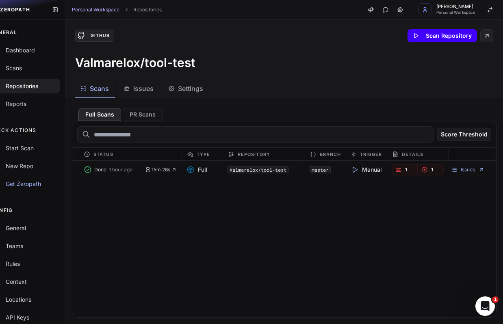
click at [443, 38] on button "Scan Repository" at bounding box center [441, 35] width 69 height 13
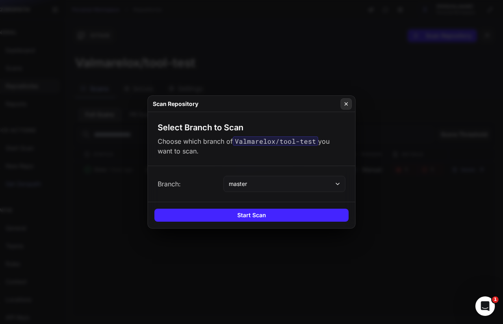
click at [345, 103] on icon at bounding box center [346, 104] width 6 height 6
